Goal: Check status: Check status

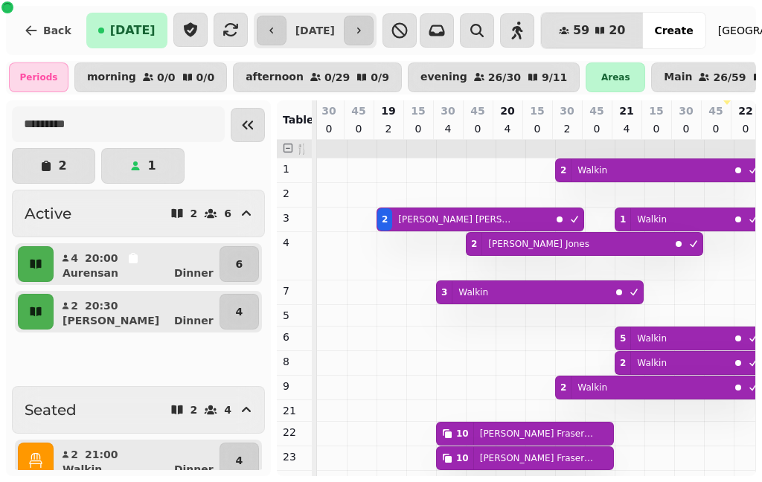
scroll to position [0, 777]
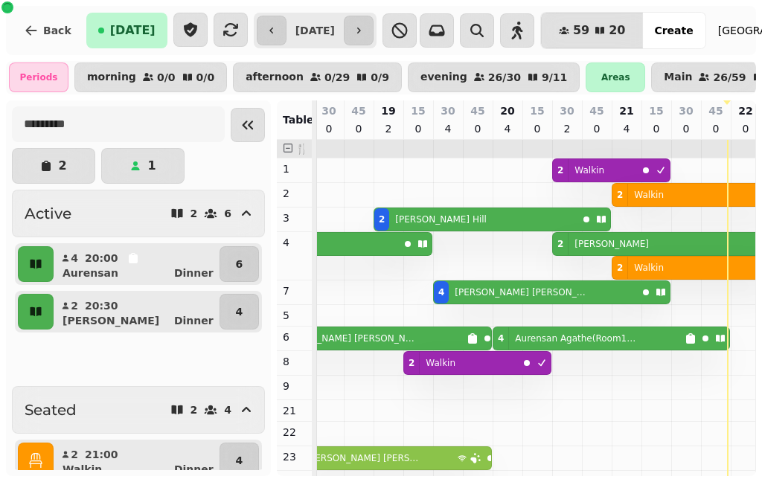
click at [364, 33] on icon "button" at bounding box center [359, 31] width 12 height 12
type input "**********"
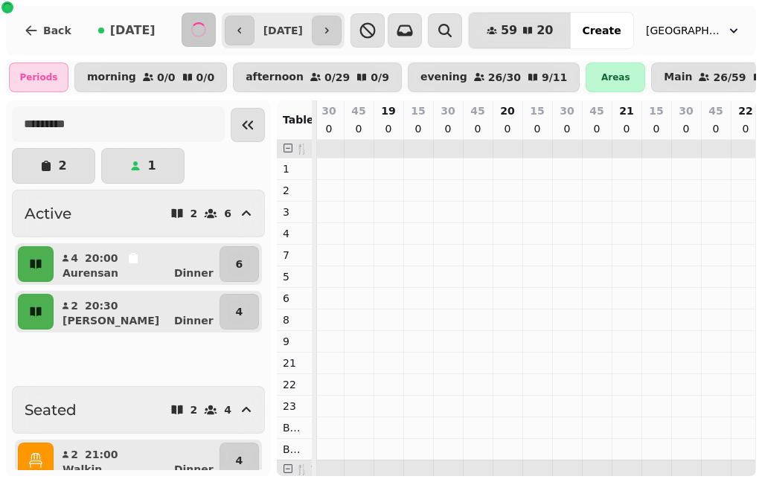
click at [376, 28] on icon "button" at bounding box center [368, 31] width 18 height 18
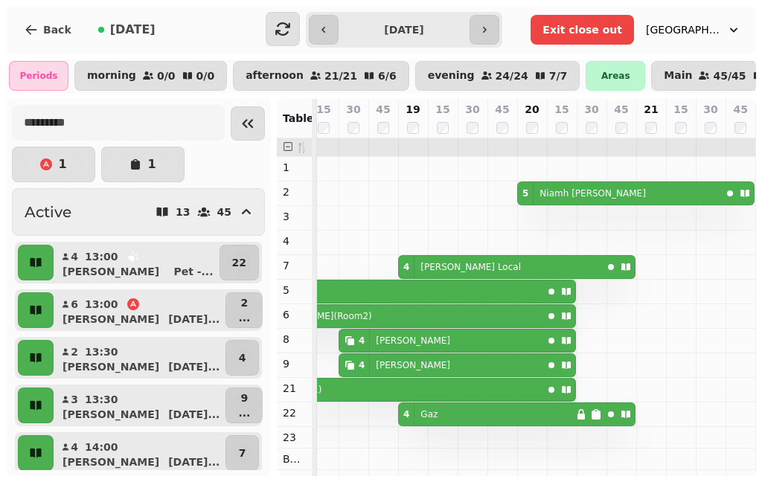
scroll to position [0, 598]
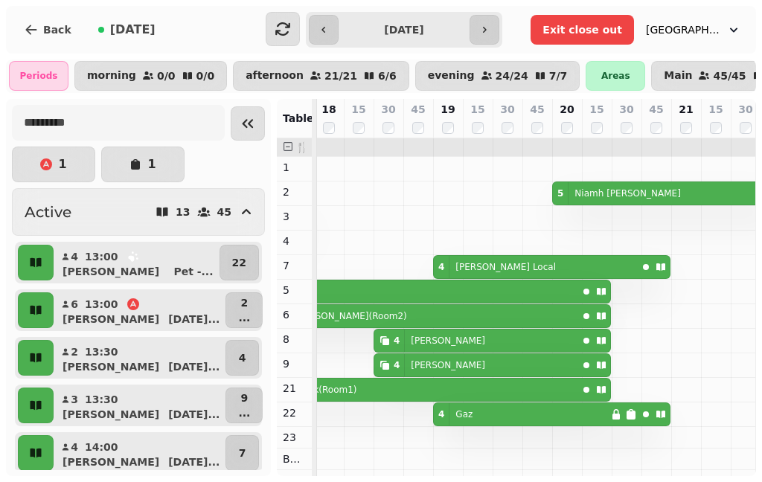
click at [53, 25] on span "Back" at bounding box center [57, 30] width 28 height 10
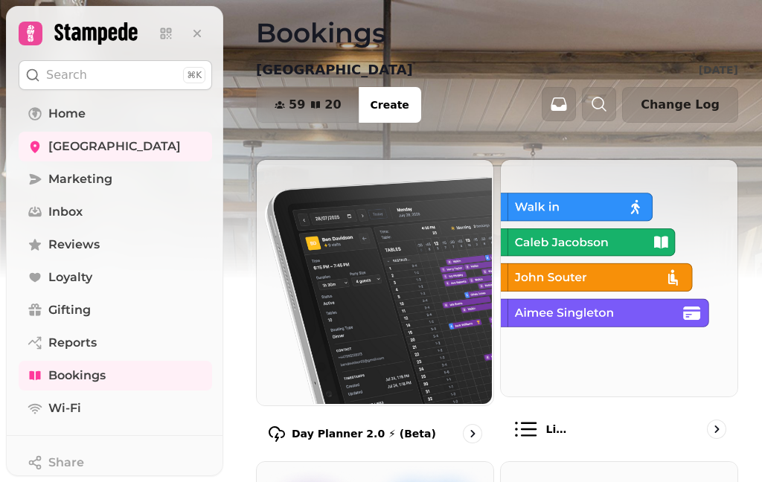
scroll to position [14, 0]
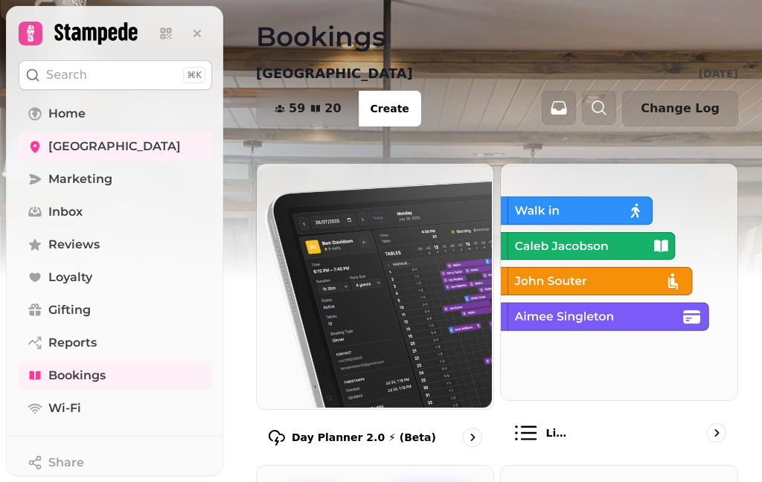
click at [397, 269] on img at bounding box center [373, 284] width 237 height 245
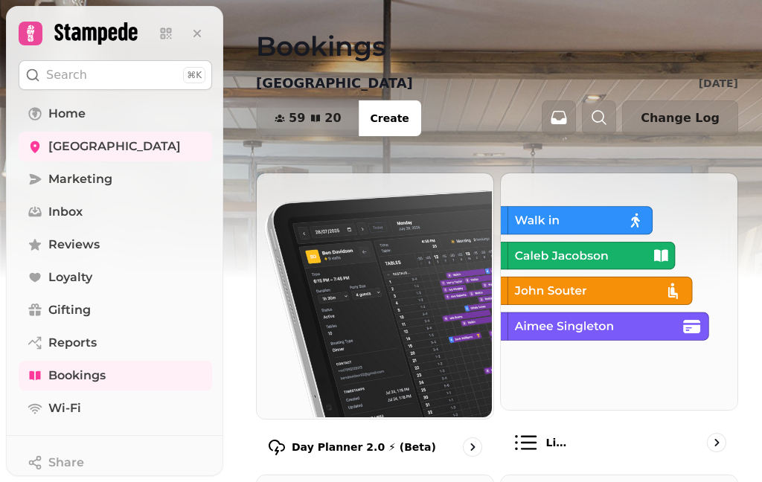
scroll to position [1, 0]
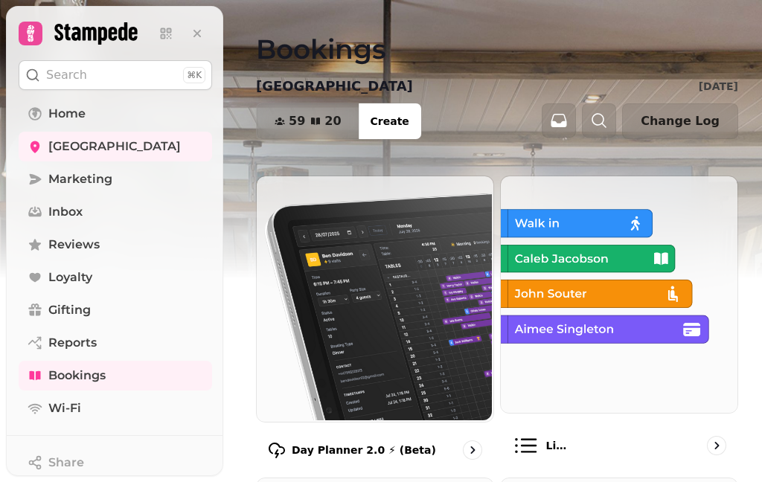
click at [608, 272] on img at bounding box center [617, 293] width 237 height 237
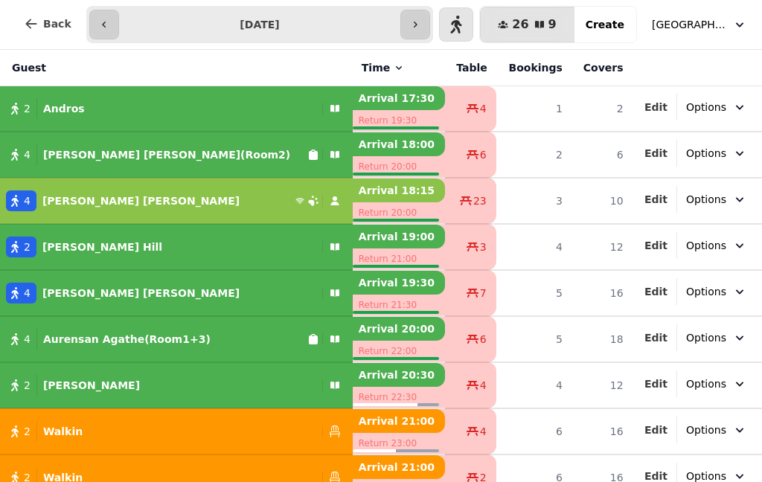
click at [424, 11] on button "button" at bounding box center [415, 25] width 30 height 30
type input "**********"
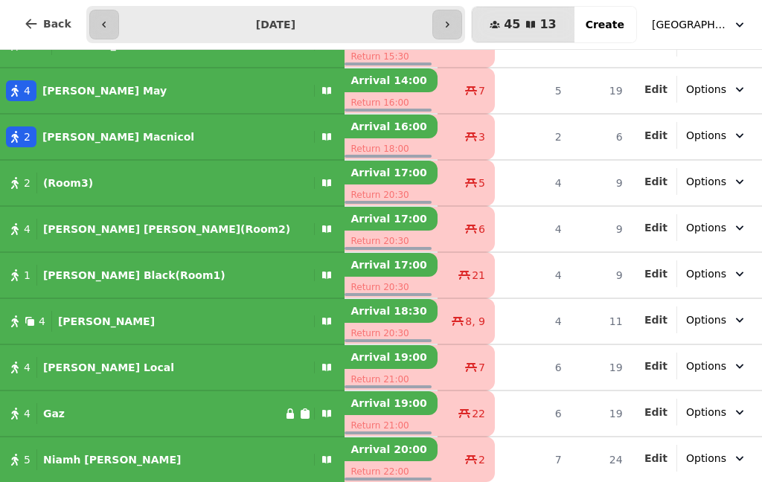
scroll to position [202, 0]
